Goal: Entertainment & Leisure: Consume media (video, audio)

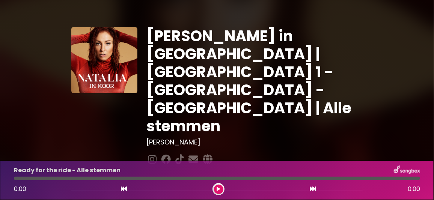
scroll to position [37, 0]
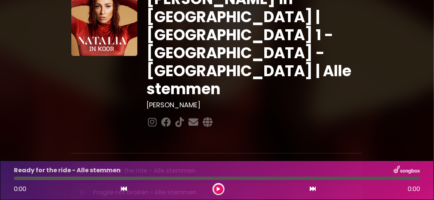
click at [83, 167] on icon at bounding box center [83, 171] width 6 height 8
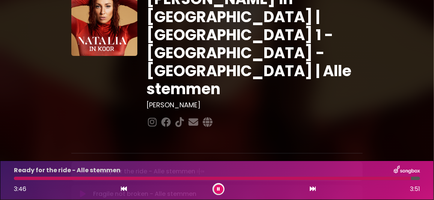
click at [219, 189] on icon at bounding box center [218, 189] width 3 height 5
click at [83, 189] on icon at bounding box center [83, 193] width 6 height 8
click at [217, 187] on icon at bounding box center [218, 189] width 3 height 5
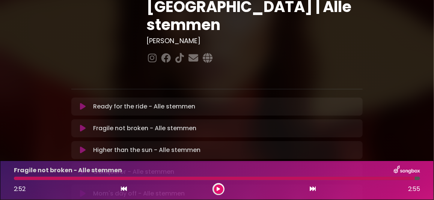
scroll to position [112, 0]
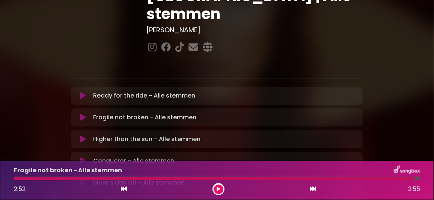
click at [84, 135] on icon at bounding box center [83, 139] width 6 height 8
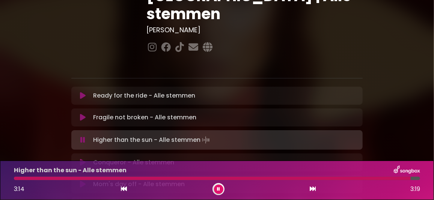
click at [216, 188] on button at bounding box center [218, 189] width 9 height 9
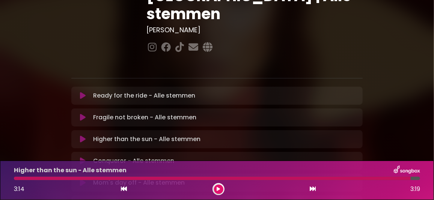
click at [83, 157] on icon at bounding box center [83, 161] width 6 height 8
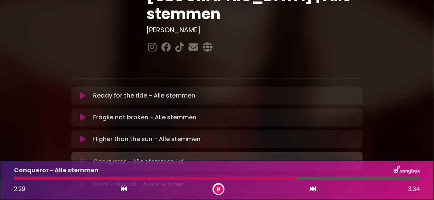
click at [273, 176] on div "Conqueror - Alle stemmen 2:29 3:34" at bounding box center [216, 180] width 415 height 30
click at [272, 177] on div at bounding box center [156, 178] width 285 height 3
click at [216, 186] on button at bounding box center [218, 189] width 9 height 9
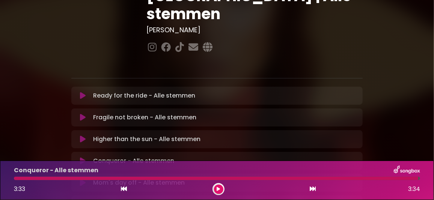
click at [82, 179] on icon at bounding box center [83, 183] width 6 height 8
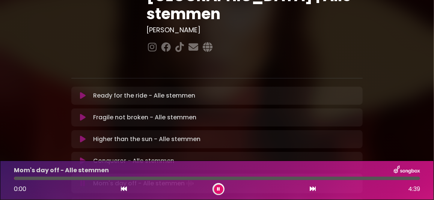
scroll to position [150, 0]
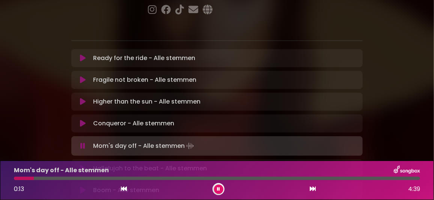
click at [44, 177] on div at bounding box center [217, 178] width 406 height 3
click at [57, 177] on div at bounding box center [217, 178] width 406 height 3
click at [84, 165] on icon at bounding box center [83, 169] width 6 height 8
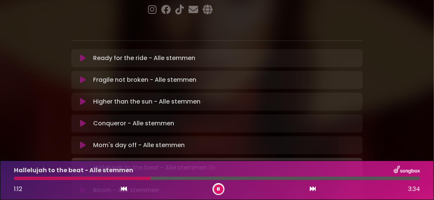
click at [150, 177] on div at bounding box center [217, 178] width 406 height 3
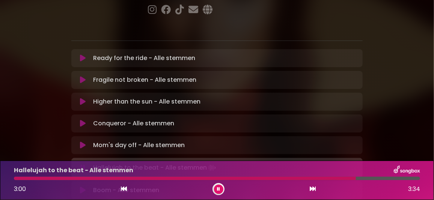
click at [220, 190] on button at bounding box center [218, 189] width 9 height 9
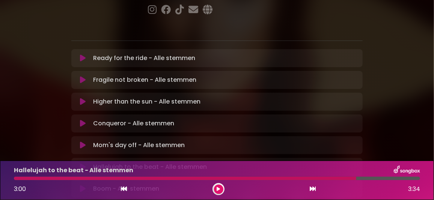
click at [83, 185] on icon at bounding box center [83, 189] width 6 height 8
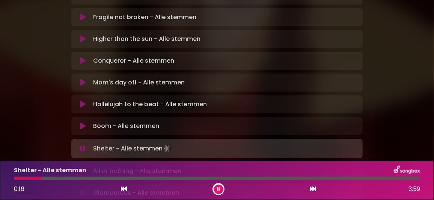
scroll to position [187, 0]
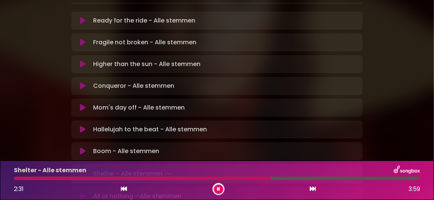
click at [345, 177] on div at bounding box center [217, 178] width 406 height 3
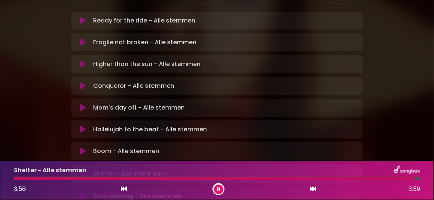
click at [82, 192] on icon at bounding box center [83, 196] width 6 height 8
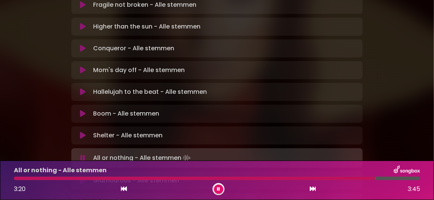
click at [83, 177] on icon at bounding box center [83, 181] width 6 height 8
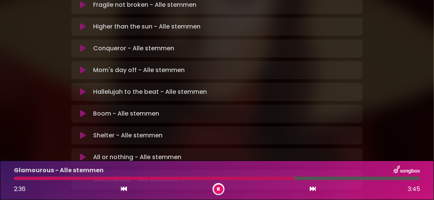
click at [399, 178] on div at bounding box center [217, 178] width 406 height 3
click at [381, 179] on div at bounding box center [208, 178] width 389 height 3
click at [222, 189] on button at bounding box center [218, 189] width 9 height 9
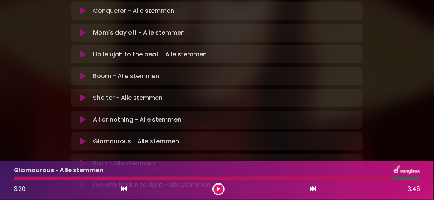
click at [81, 159] on icon at bounding box center [83, 163] width 6 height 8
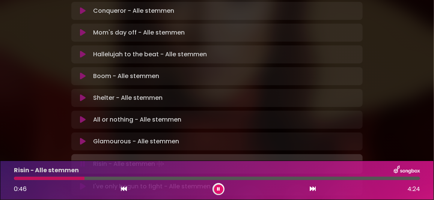
click at [84, 177] on div at bounding box center [217, 178] width 406 height 3
click at [91, 177] on div at bounding box center [217, 178] width 406 height 3
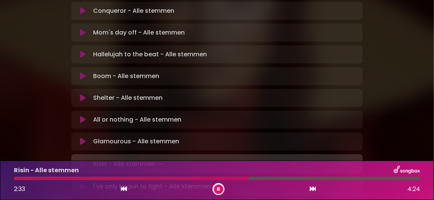
click at [220, 189] on button at bounding box center [218, 189] width 9 height 9
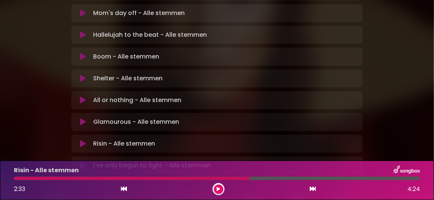
scroll to position [289, 0]
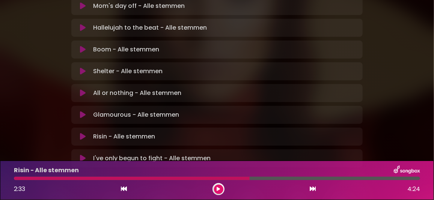
click at [84, 155] on icon at bounding box center [83, 159] width 6 height 8
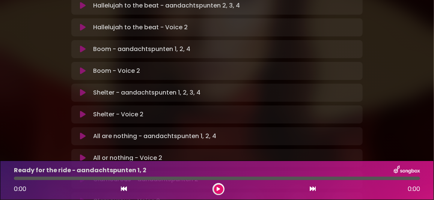
scroll to position [450, 0]
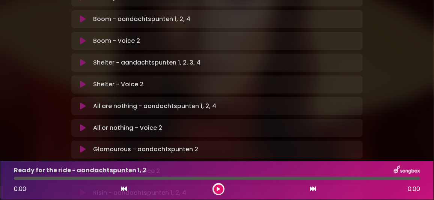
click at [91, 177] on div at bounding box center [217, 178] width 406 height 3
click at [220, 189] on button at bounding box center [218, 189] width 9 height 9
